Goal: Task Accomplishment & Management: Use online tool/utility

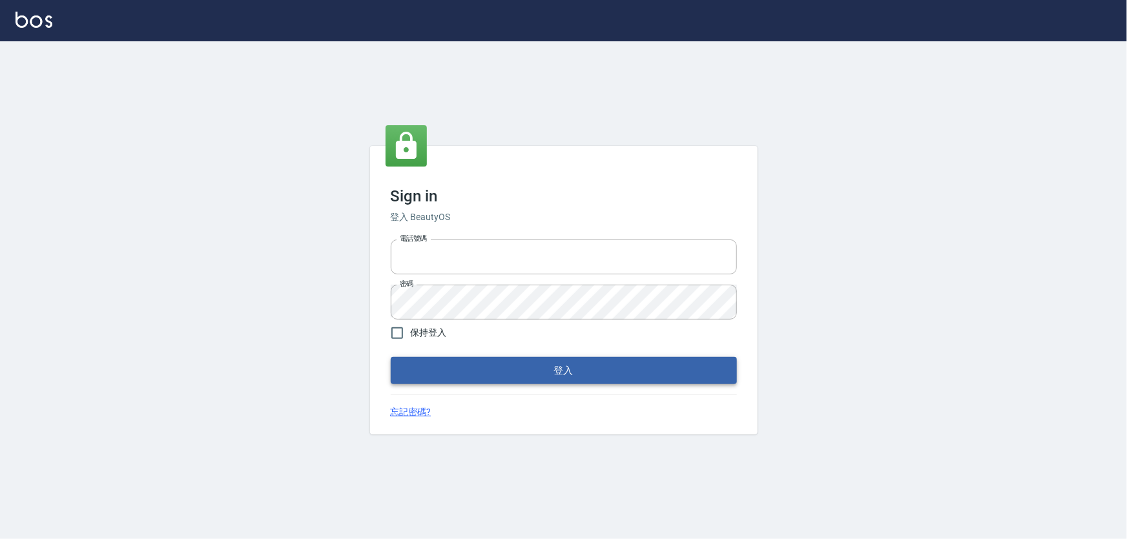
type input "5260381"
click at [540, 360] on button "登入" at bounding box center [564, 370] width 346 height 27
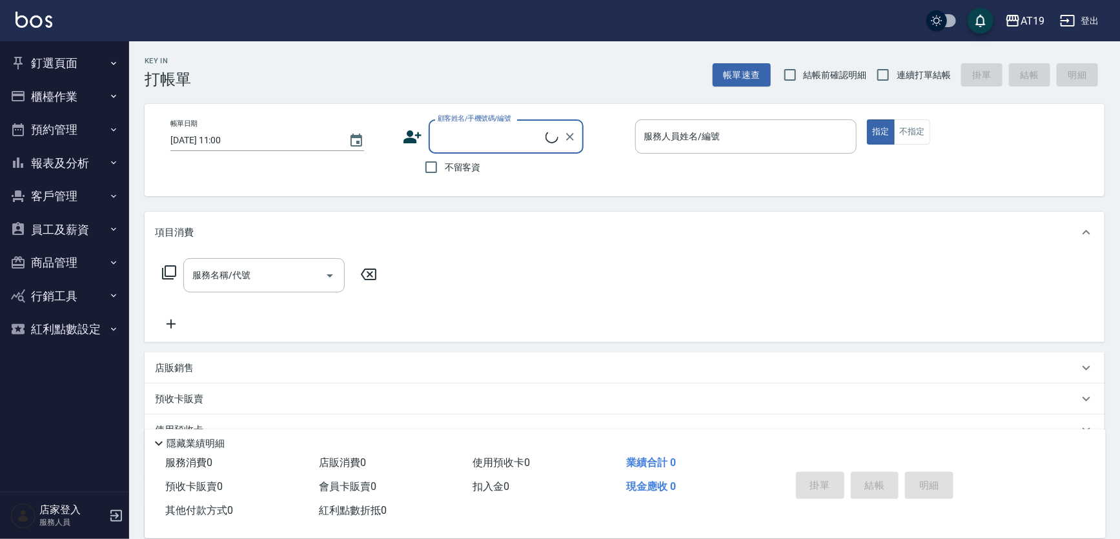
click at [67, 56] on button "釘選頁面" at bounding box center [64, 63] width 119 height 34
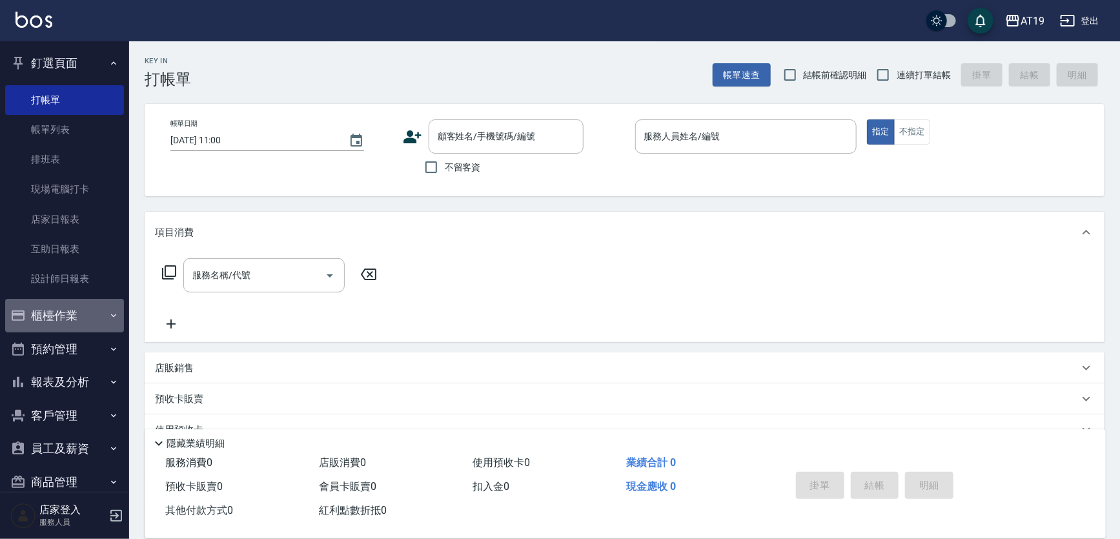
click at [81, 309] on button "櫃檯作業" at bounding box center [64, 316] width 119 height 34
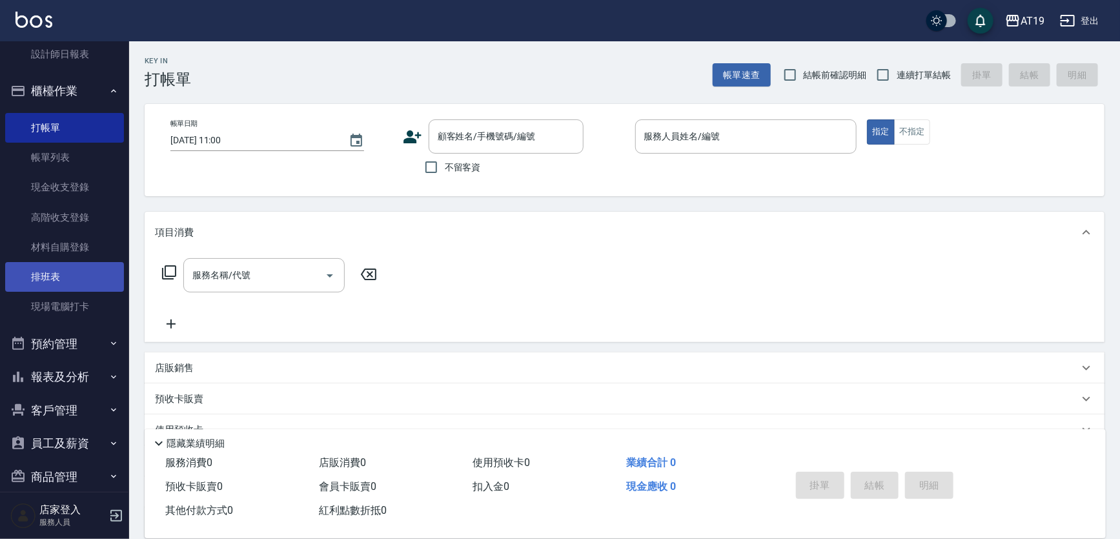
scroll to position [234, 0]
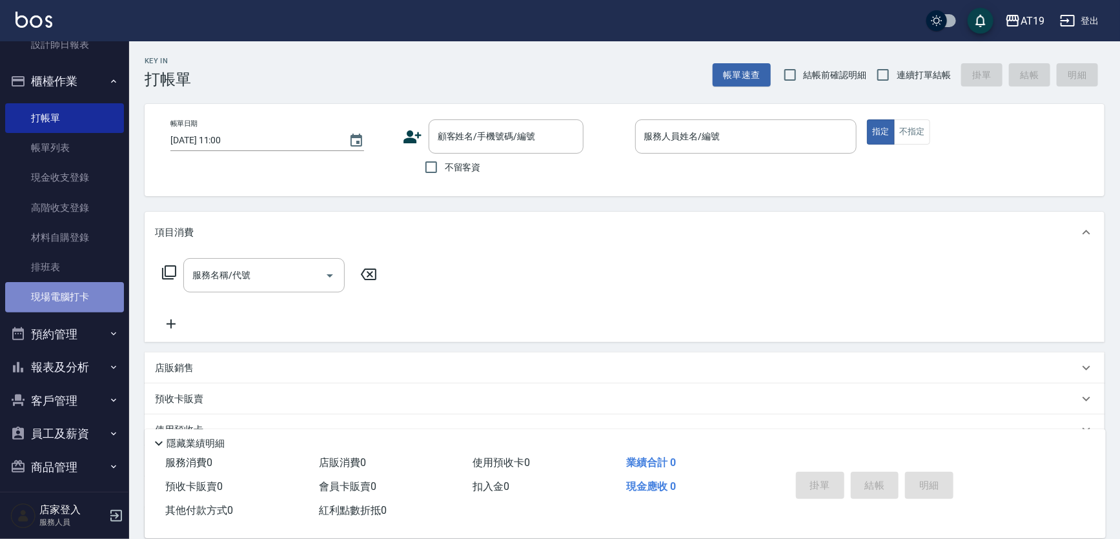
click at [74, 302] on link "現場電腦打卡" at bounding box center [64, 297] width 119 height 30
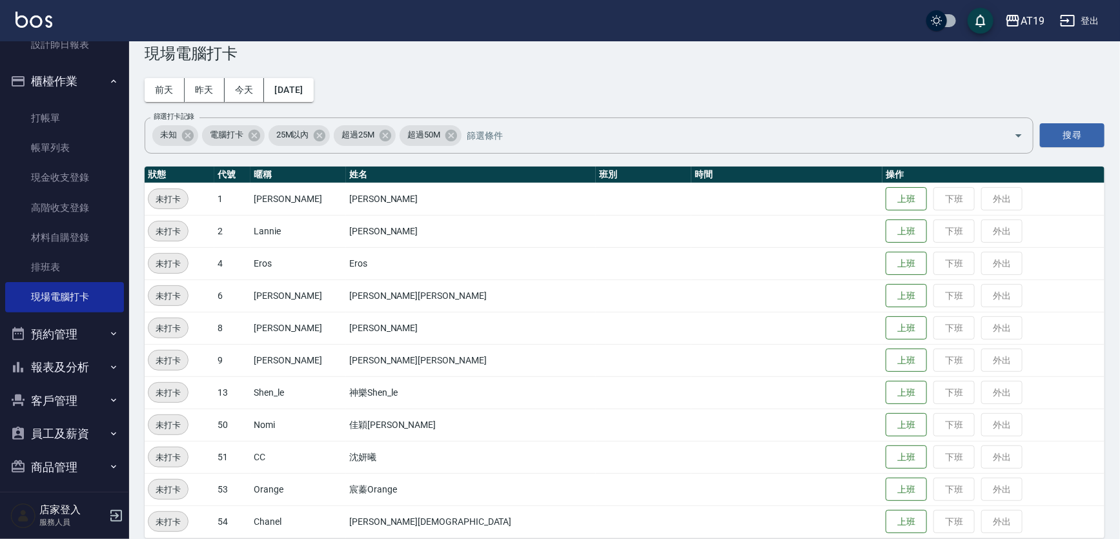
scroll to position [39, 0]
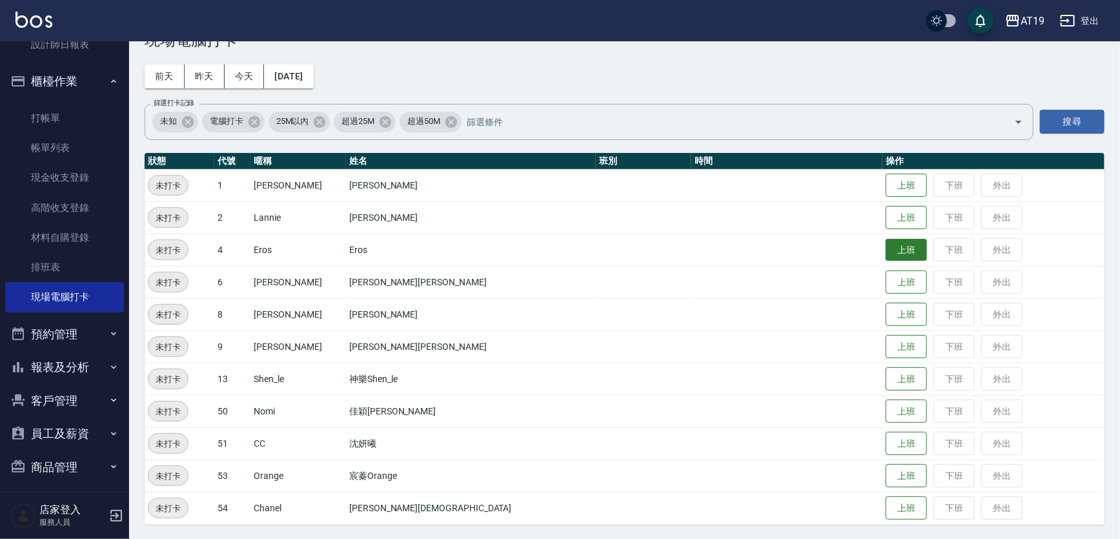
click at [886, 249] on button "上班" at bounding box center [906, 250] width 41 height 23
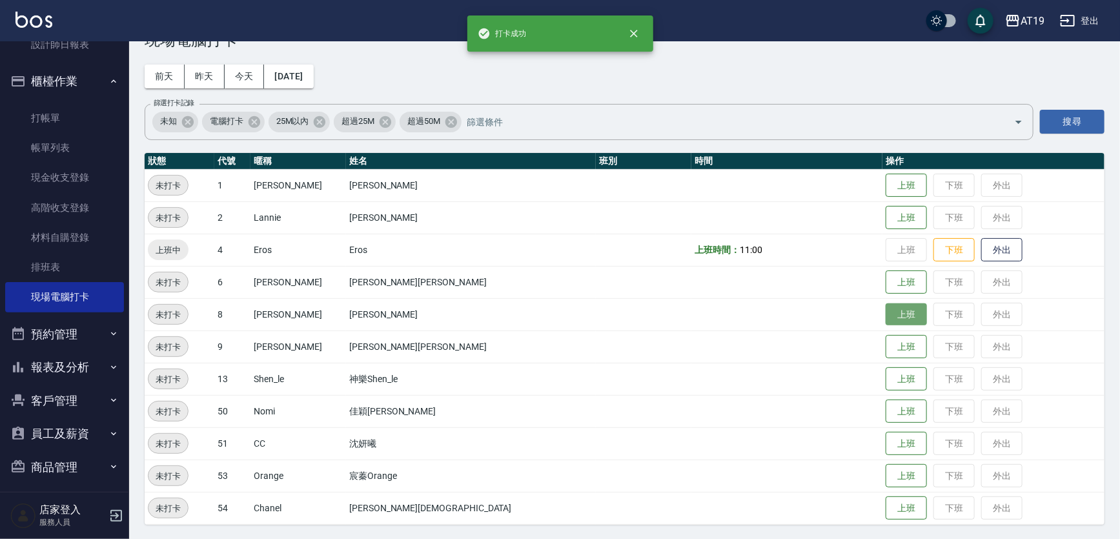
click at [886, 307] on button "上班" at bounding box center [906, 315] width 41 height 23
click at [886, 346] on button "上班" at bounding box center [906, 347] width 41 height 23
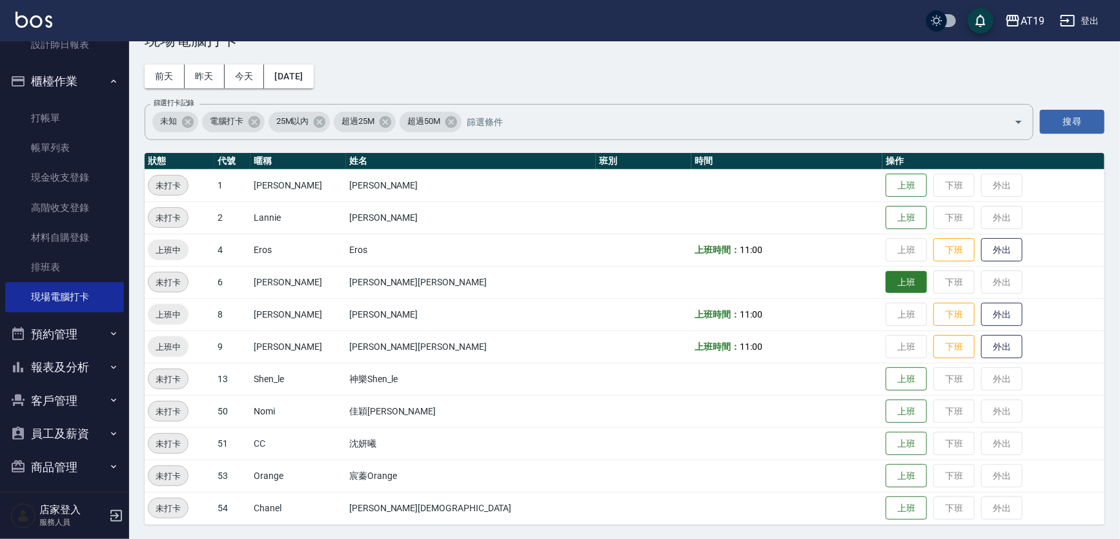
click at [886, 282] on button "上班" at bounding box center [906, 282] width 41 height 23
click at [886, 420] on button "上班" at bounding box center [906, 411] width 41 height 23
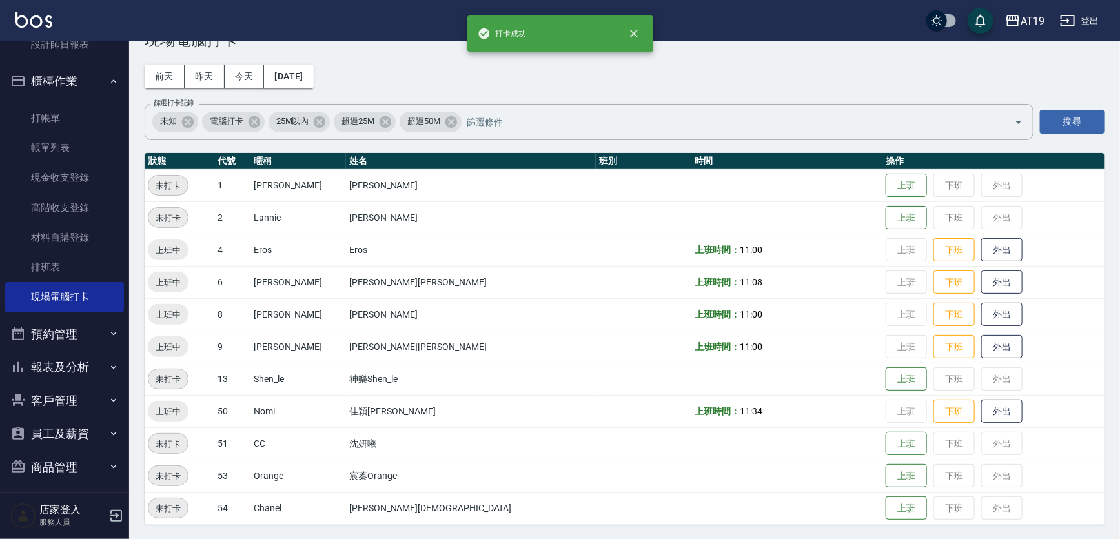
click at [728, 77] on div "Employee Daily Clock In 現場電腦打卡 前天 昨天 今天 2025/08/13 篩選打卡記錄 未知 電腦打卡 25M以內 超過25M 超…" at bounding box center [624, 271] width 991 height 539
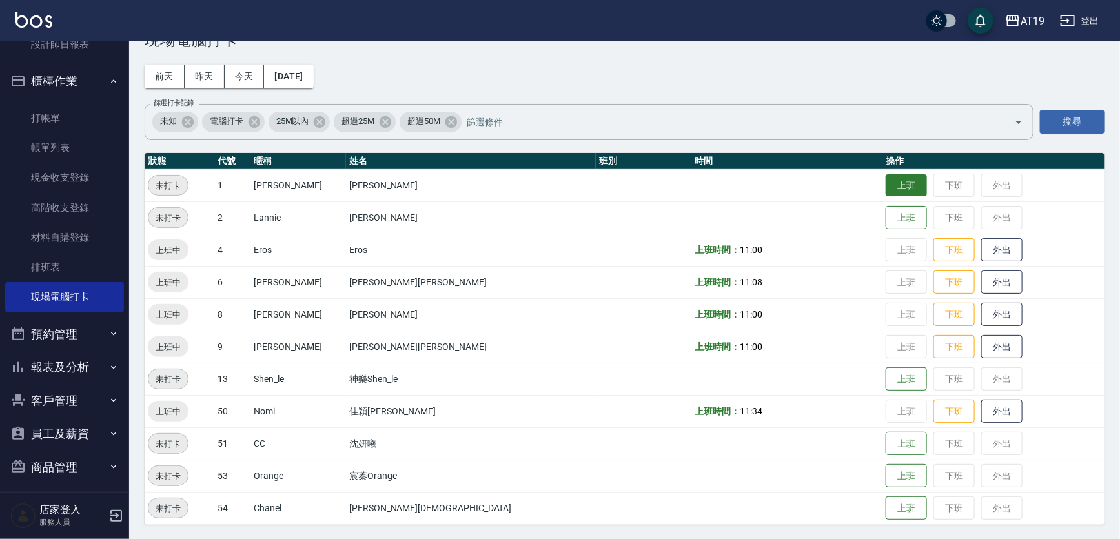
click at [886, 181] on button "上班" at bounding box center [906, 185] width 41 height 23
click at [700, 74] on div "Employee Daily Clock In 現場電腦打卡 前天 昨天 今天 2025/08/13 篩選打卡記錄 未知 電腦打卡 25M以內 超過25M 超…" at bounding box center [624, 271] width 991 height 539
